Goal: Task Accomplishment & Management: Manage account settings

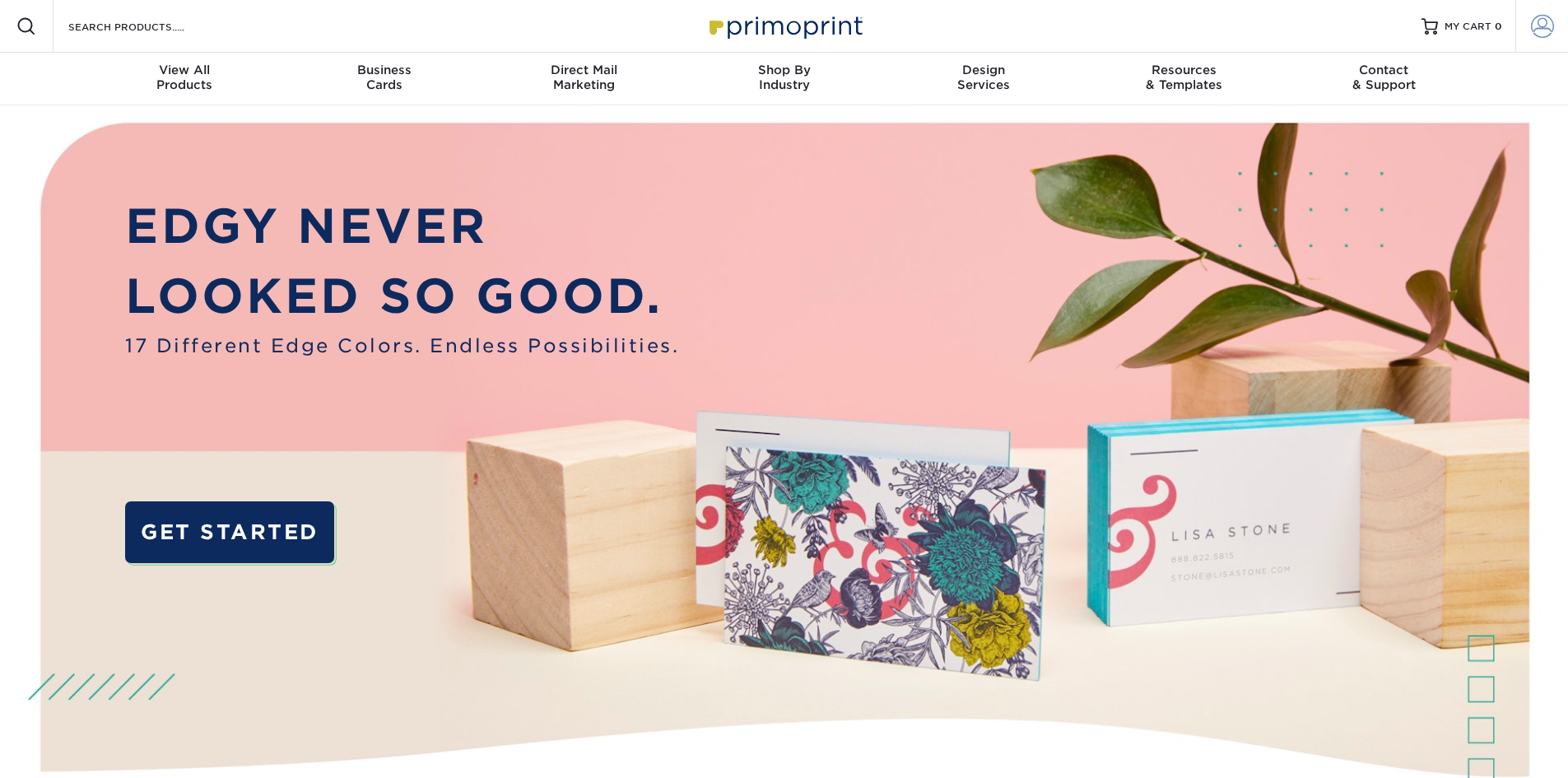
click at [1535, 34] on span at bounding box center [1542, 26] width 23 height 23
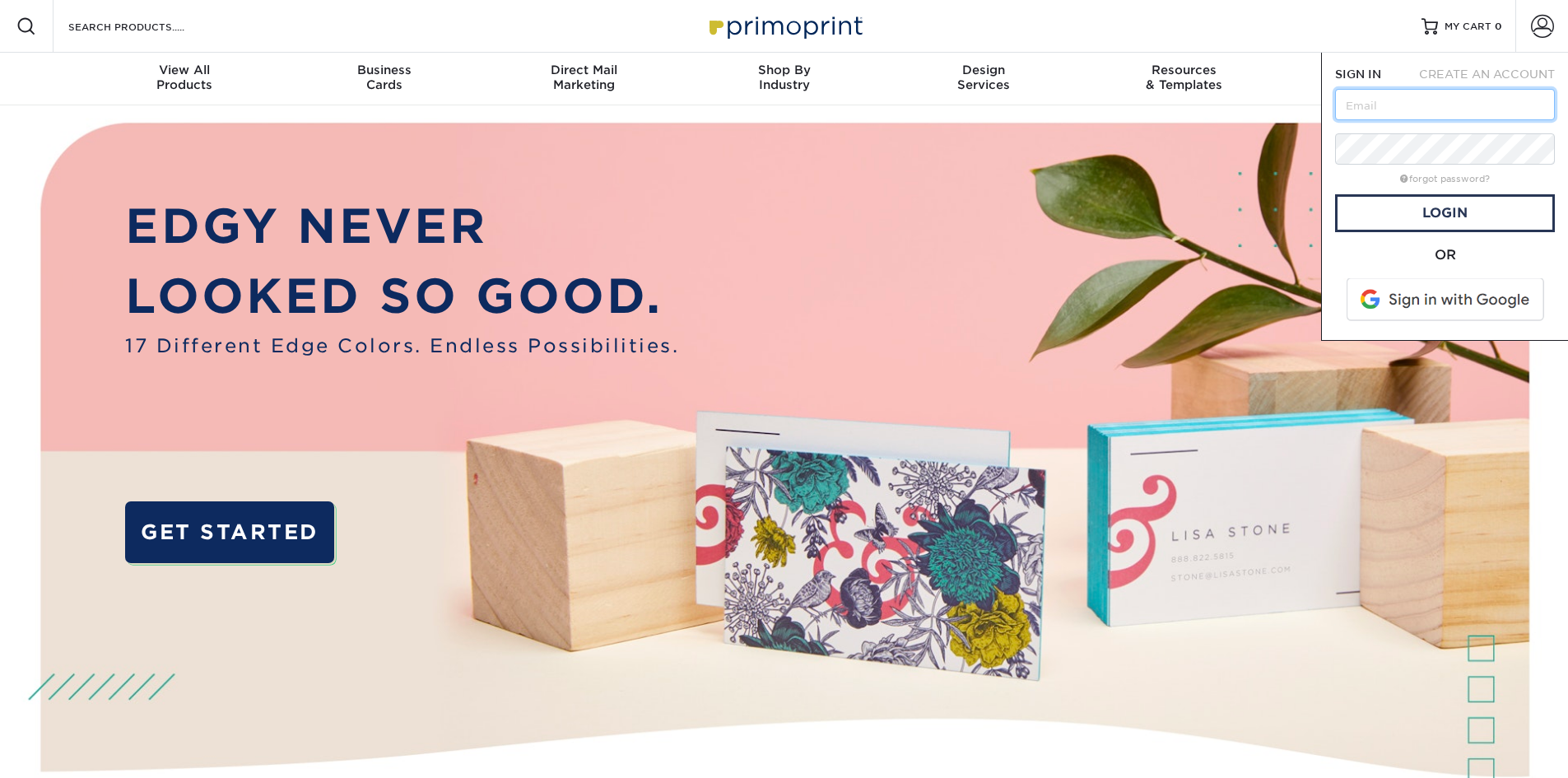
click at [1408, 107] on input "text" at bounding box center [1444, 104] width 219 height 32
type input "brent@atlantiswealth.com"
click at [1434, 210] on link "Login" at bounding box center [1444, 214] width 219 height 38
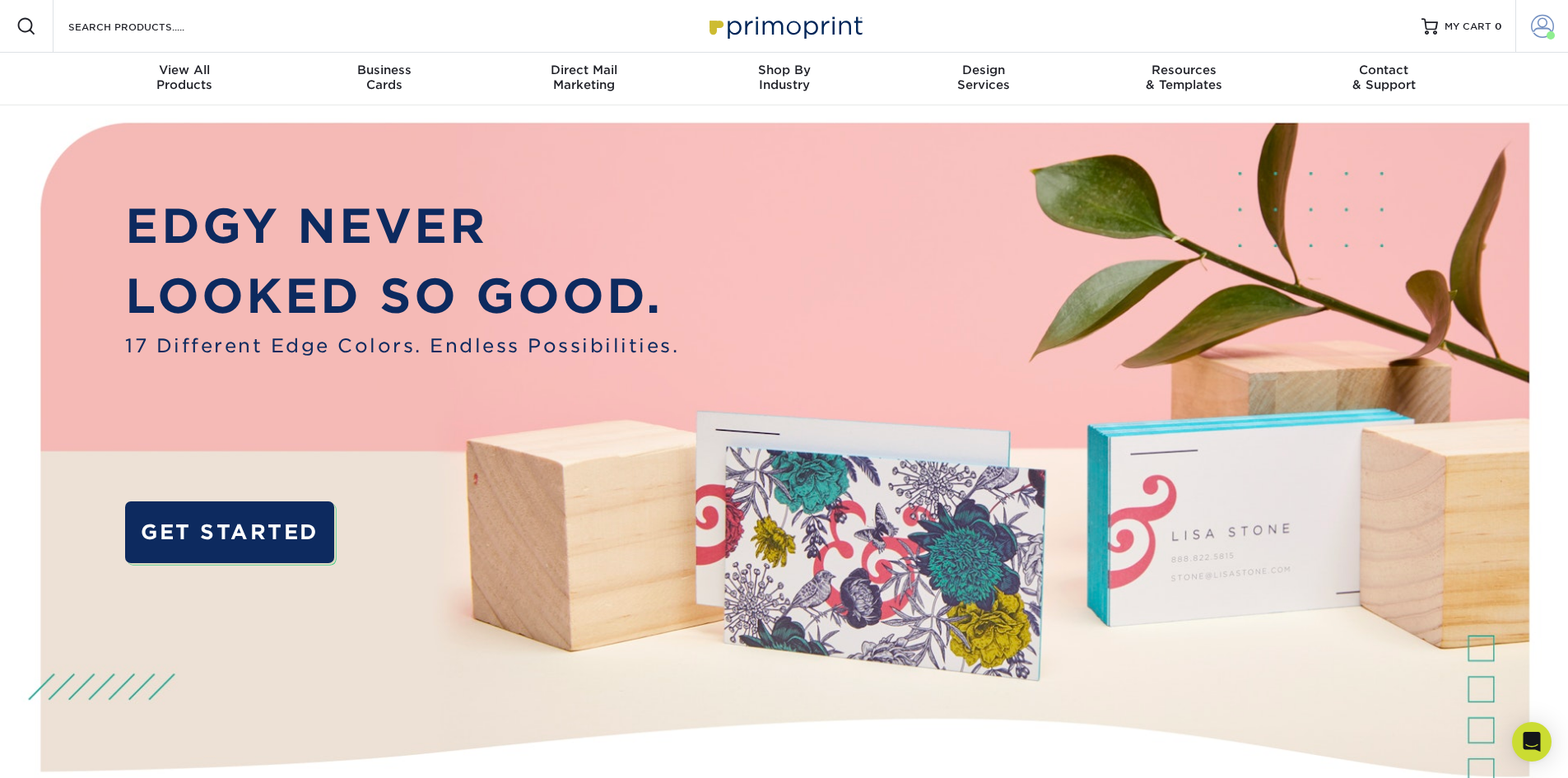
click at [1543, 32] on span at bounding box center [1542, 26] width 23 height 23
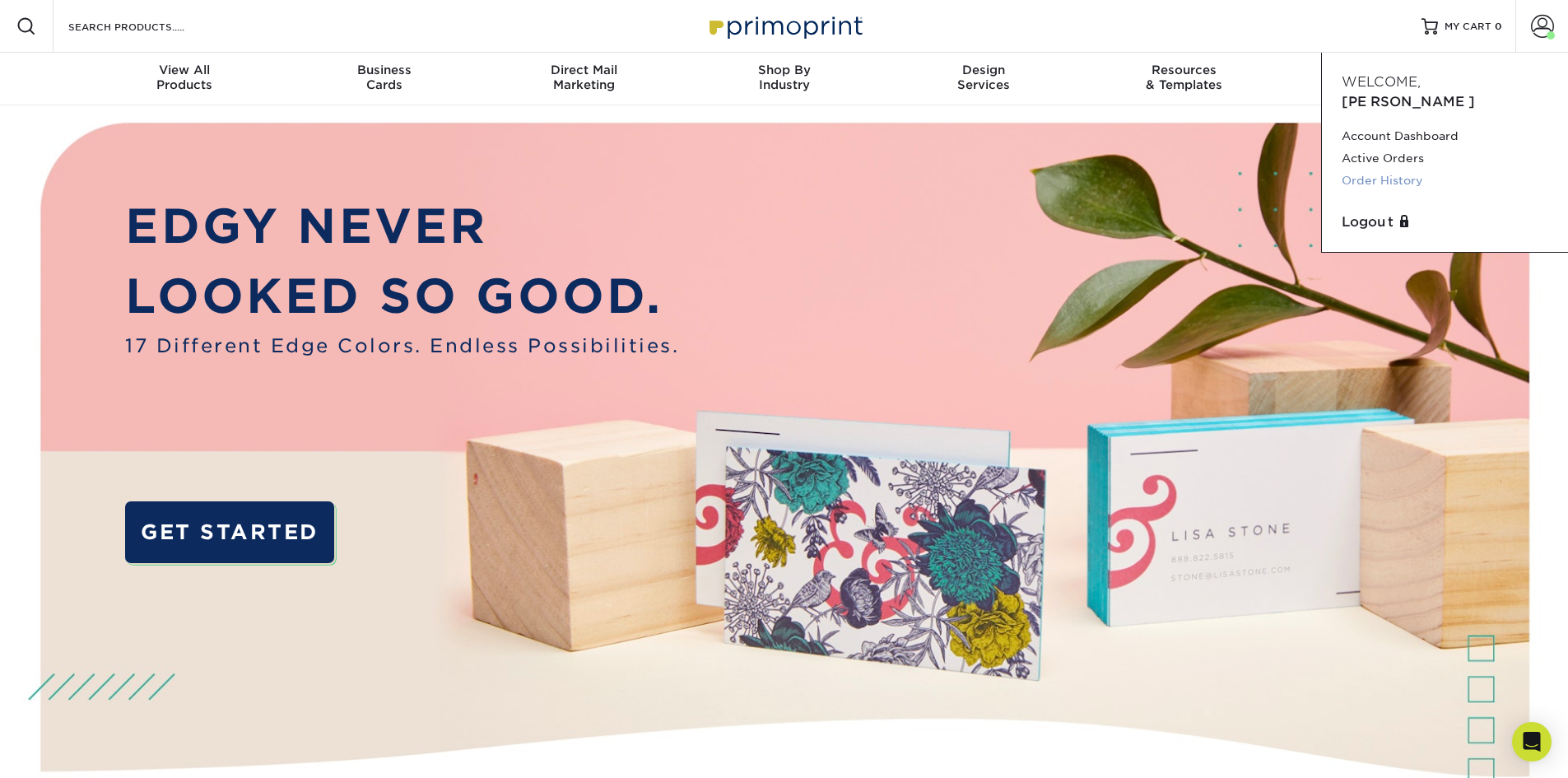
click at [1386, 170] on link "Order History" at bounding box center [1445, 180] width 207 height 22
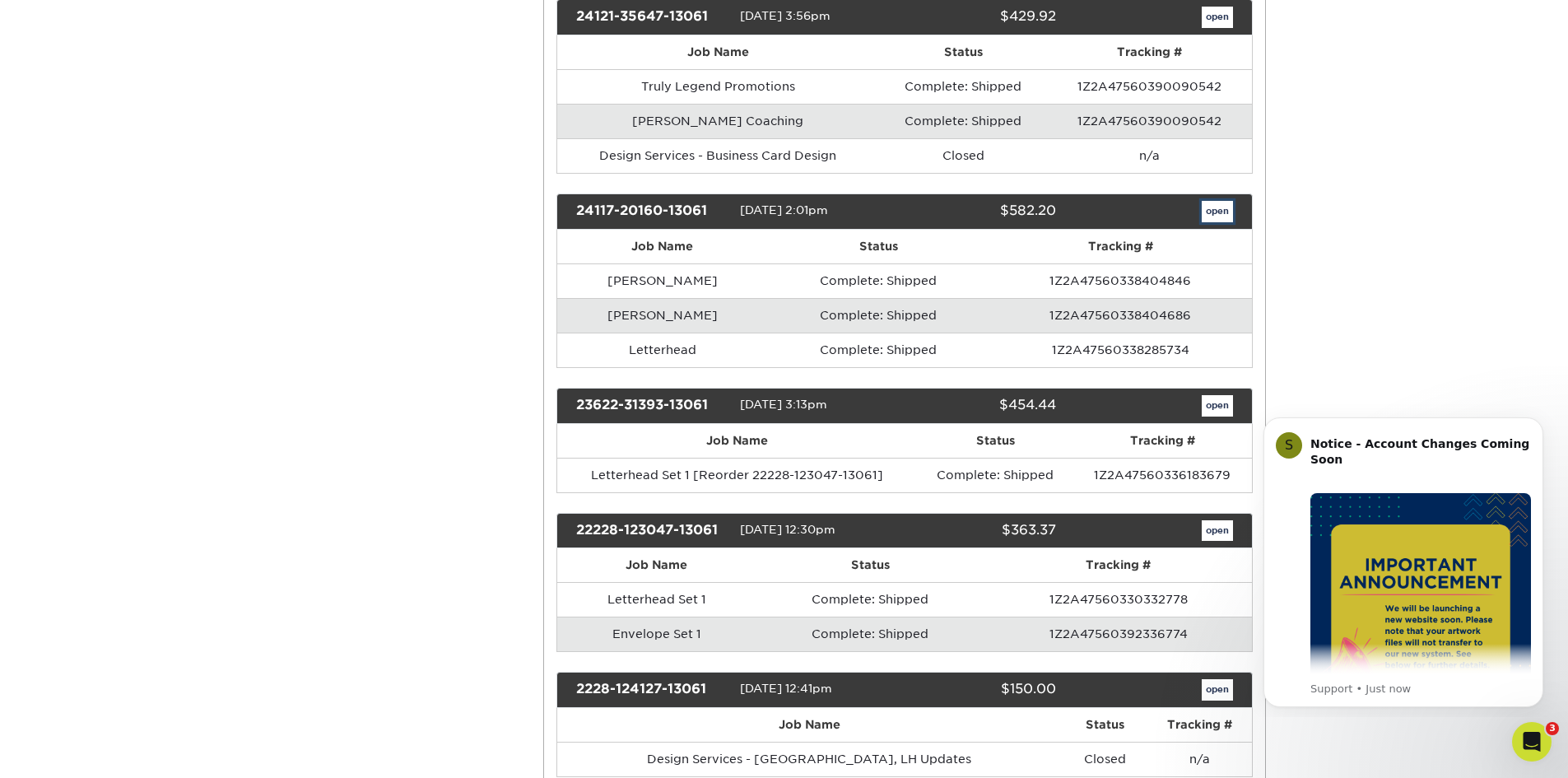
click at [1221, 215] on link "open" at bounding box center [1217, 212] width 32 height 21
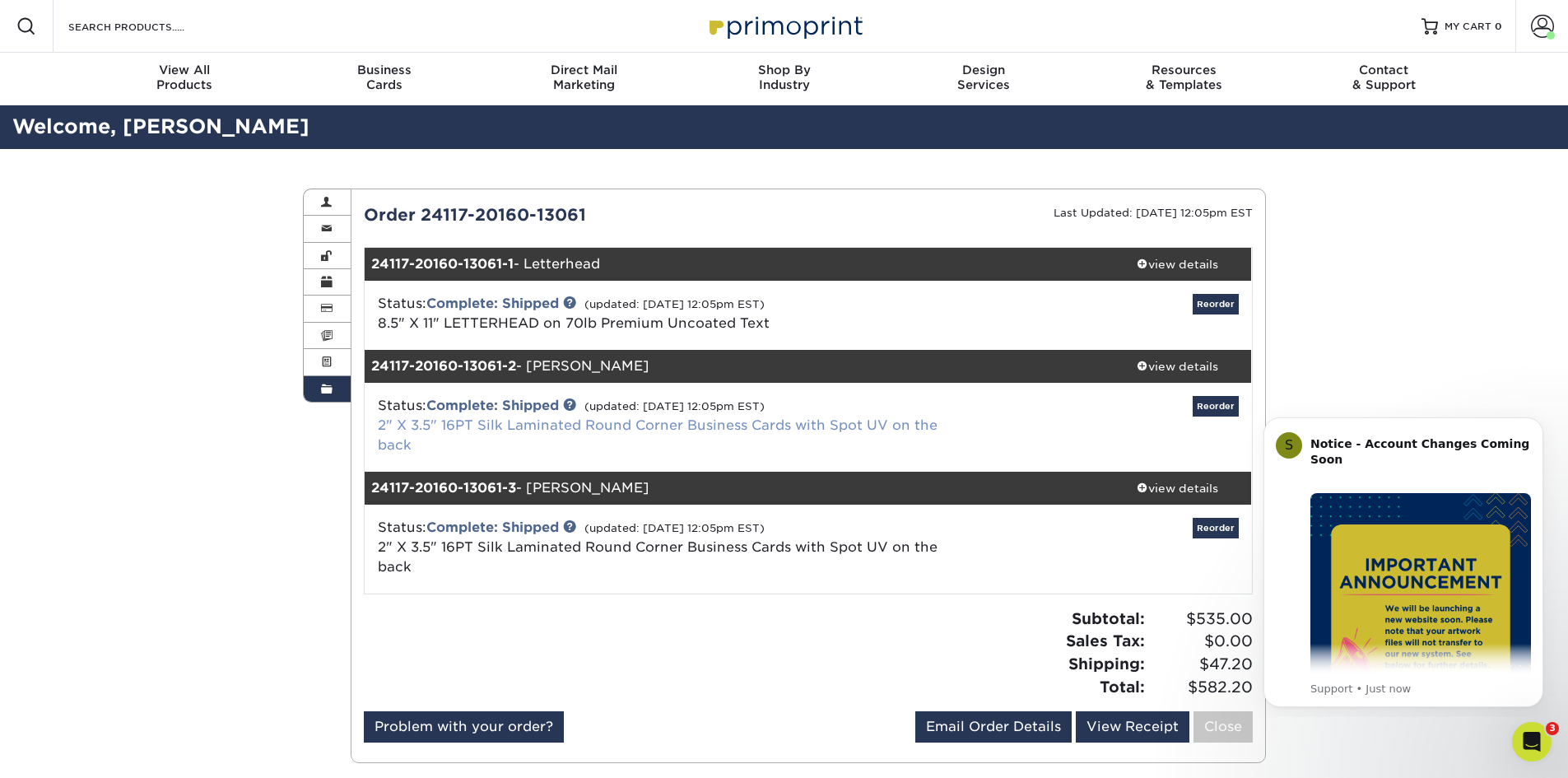
click at [638, 428] on link "2" X 3.5" 16PT Silk Laminated Round Corner Business Cards with Spot UV on the b…" at bounding box center [657, 434] width 560 height 35
